Goal: Task Accomplishment & Management: Use online tool/utility

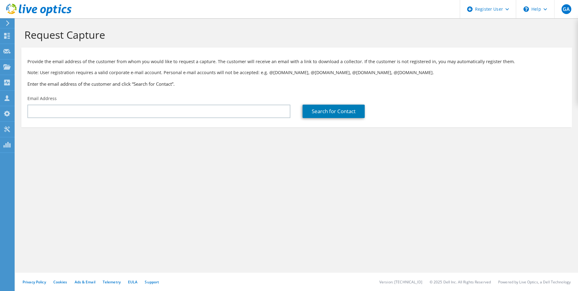
click at [5, 20] on div at bounding box center [36, 10] width 72 height 20
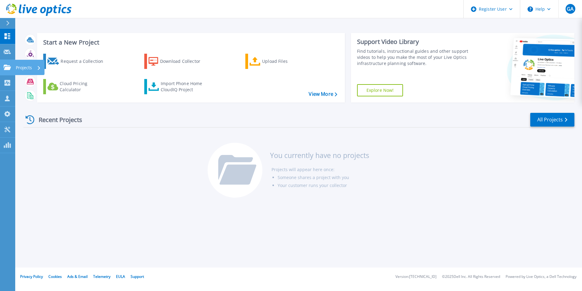
click at [9, 71] on link "Projects Projects" at bounding box center [7, 68] width 15 height 16
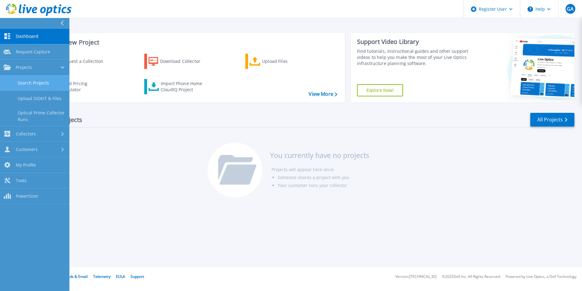
click at [20, 83] on link "Search Projects" at bounding box center [34, 83] width 69 height 16
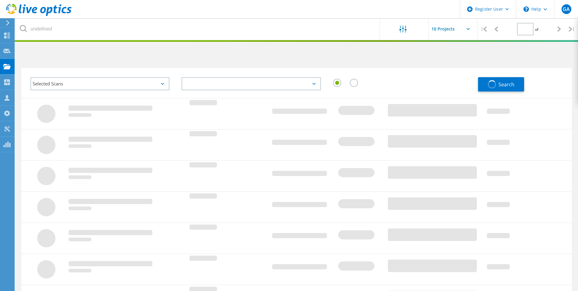
type input "1"
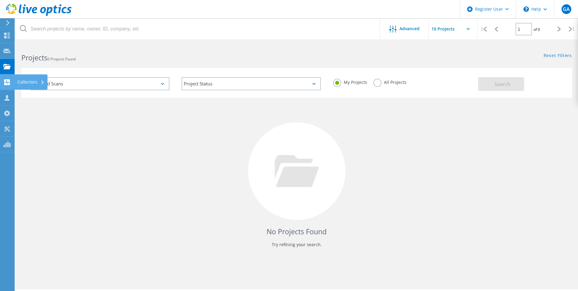
click at [6, 84] on use at bounding box center [7, 82] width 6 height 6
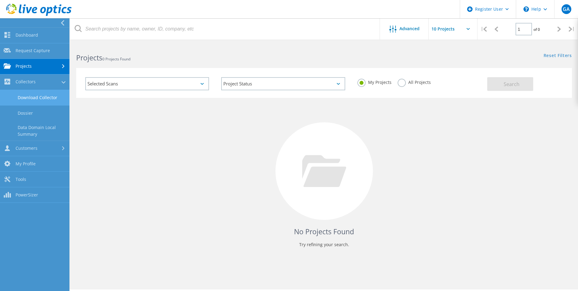
click at [16, 98] on link "Download Collector" at bounding box center [34, 98] width 69 height 16
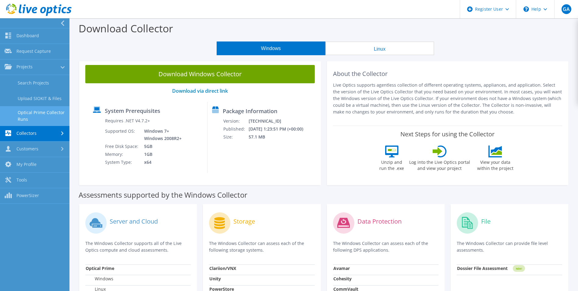
click at [46, 113] on link "Optical Prime Collector Runs" at bounding box center [34, 115] width 69 height 19
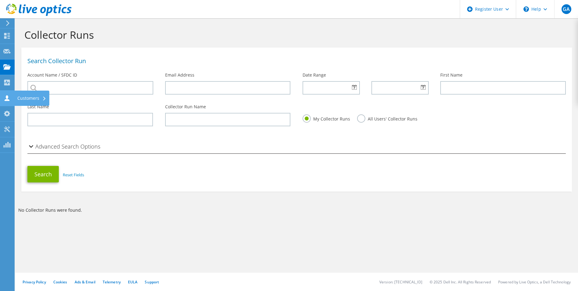
click at [7, 96] on use at bounding box center [7, 98] width 5 height 6
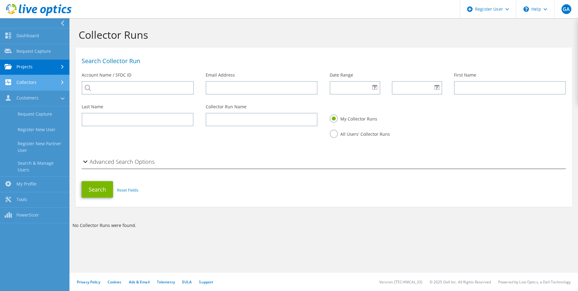
click at [19, 82] on link "Collectors" at bounding box center [34, 83] width 69 height 16
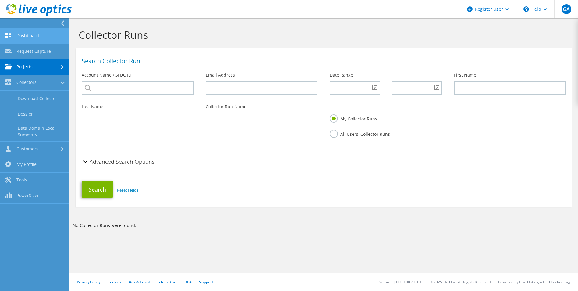
click at [27, 34] on link "Dashboard" at bounding box center [34, 36] width 69 height 16
